Goal: Check status: Check status

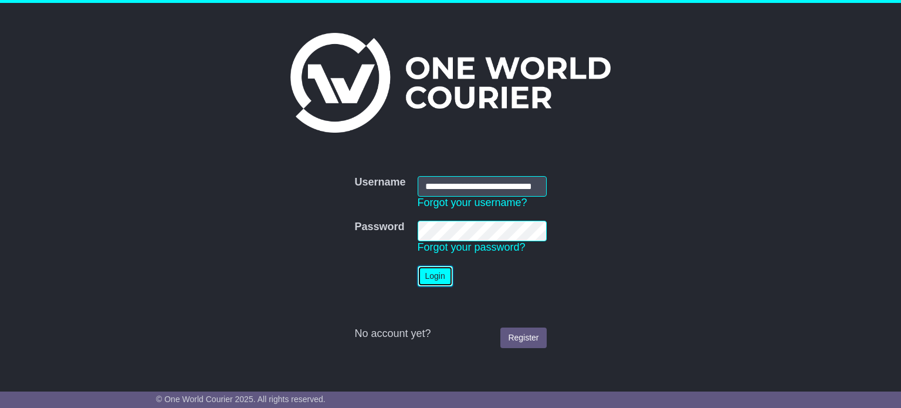
drag, startPoint x: 0, startPoint y: 0, endPoint x: 433, endPoint y: 276, distance: 513.4
click at [433, 275] on button "Login" at bounding box center [435, 276] width 35 height 21
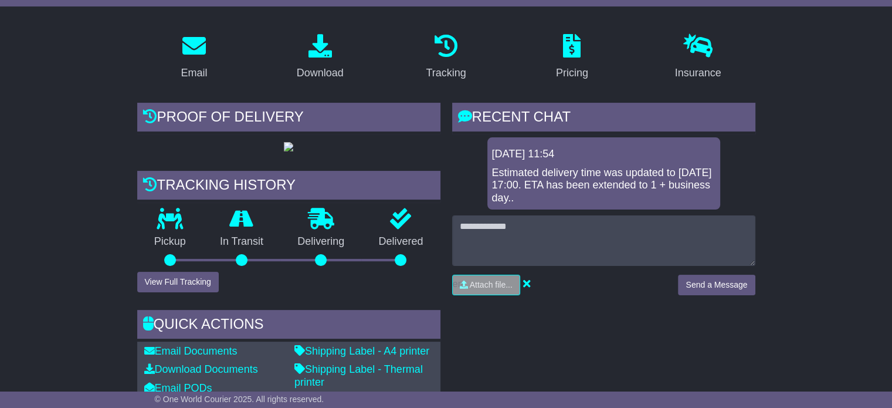
scroll to position [176, 0]
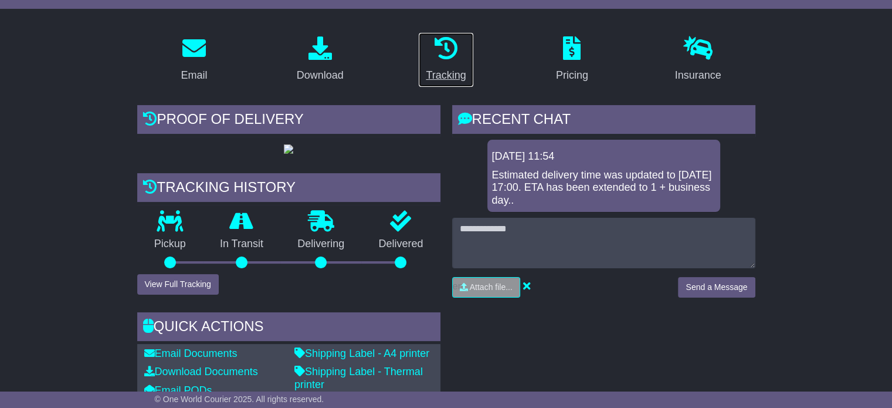
click at [437, 49] on icon at bounding box center [445, 47] width 23 height 23
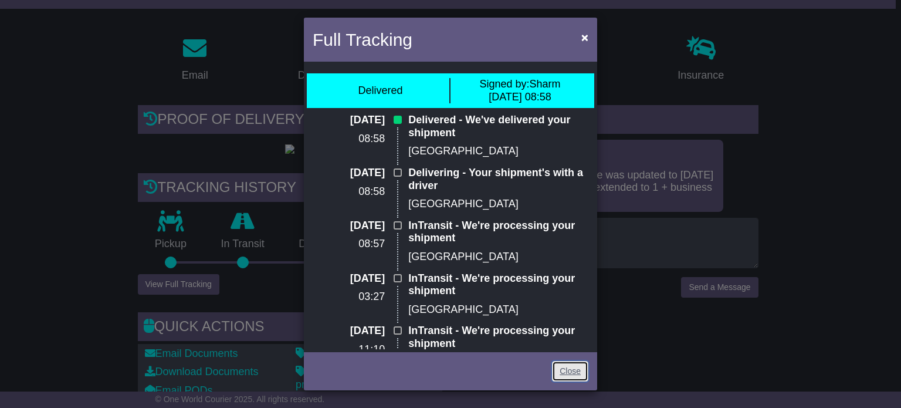
click at [572, 371] on link "Close" at bounding box center [570, 371] width 36 height 21
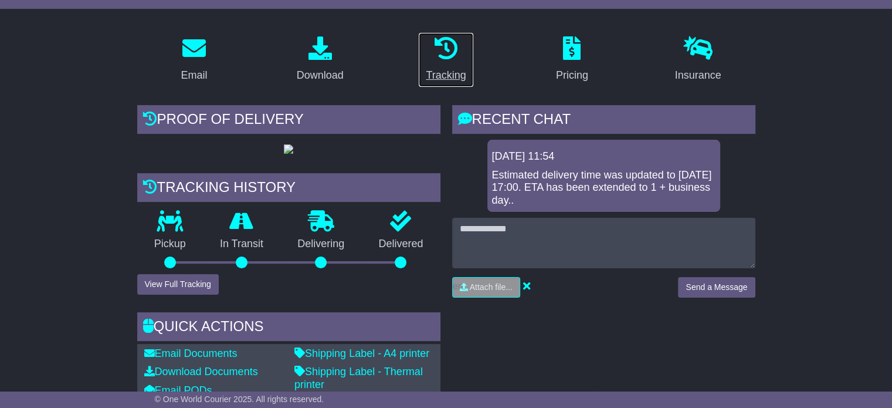
click at [444, 72] on div "Tracking" at bounding box center [446, 75] width 40 height 16
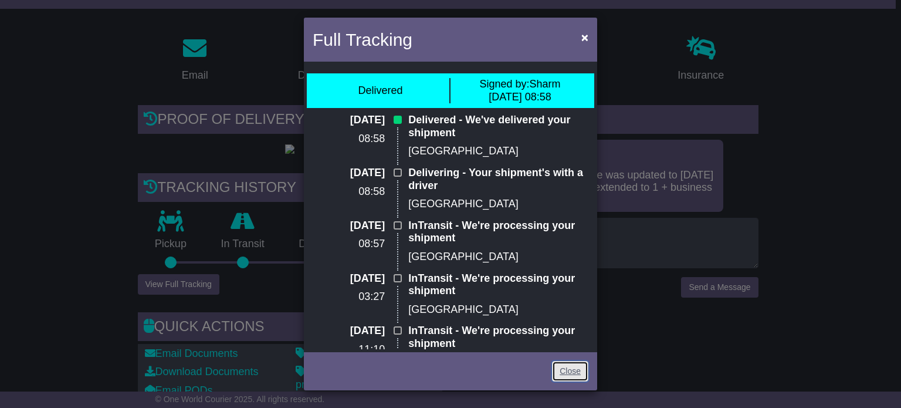
click at [570, 367] on link "Close" at bounding box center [570, 371] width 36 height 21
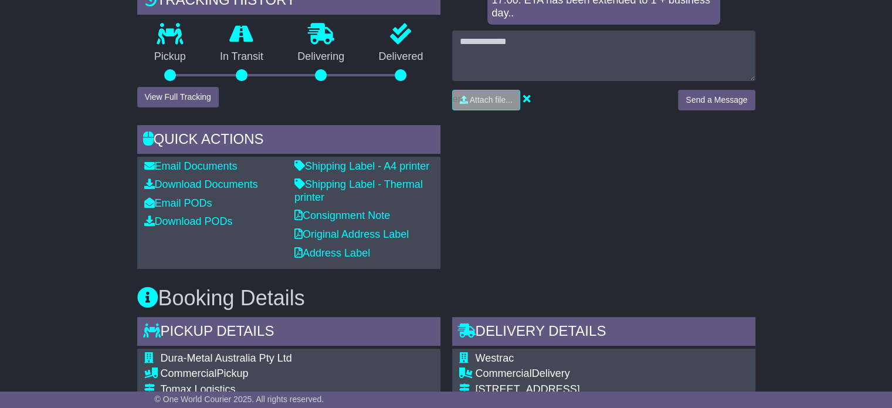
scroll to position [352, 0]
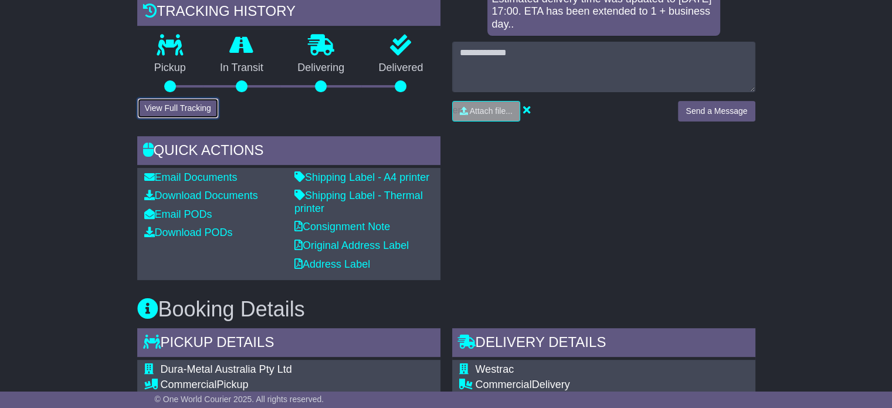
click at [164, 119] on button "View Full Tracking" at bounding box center [178, 108] width 82 height 21
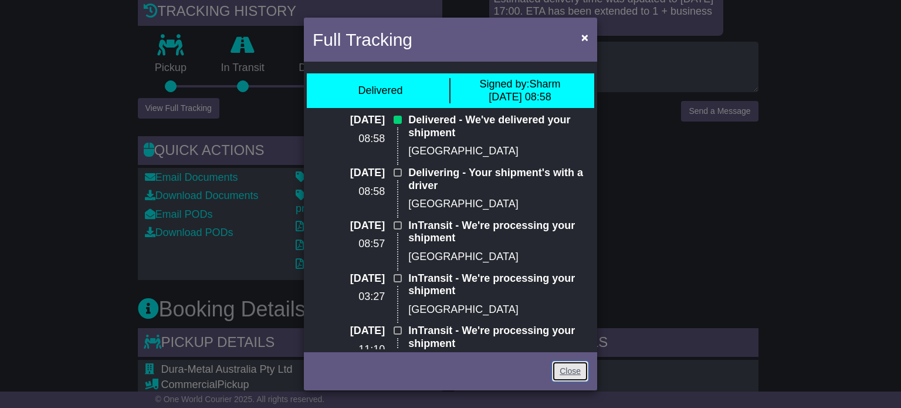
click at [571, 368] on link "Close" at bounding box center [570, 371] width 36 height 21
